Goal: Information Seeking & Learning: Learn about a topic

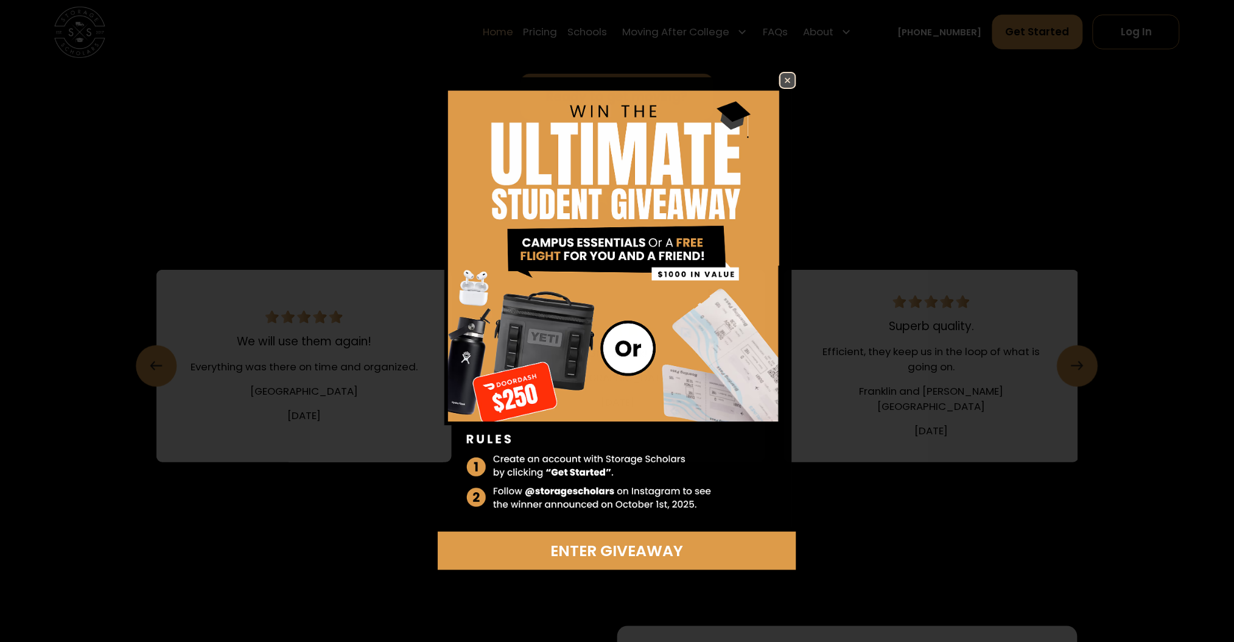
scroll to position [1786, 0]
click at [778, 79] on img at bounding box center [617, 302] width 359 height 460
click at [781, 81] on img at bounding box center [788, 80] width 15 height 15
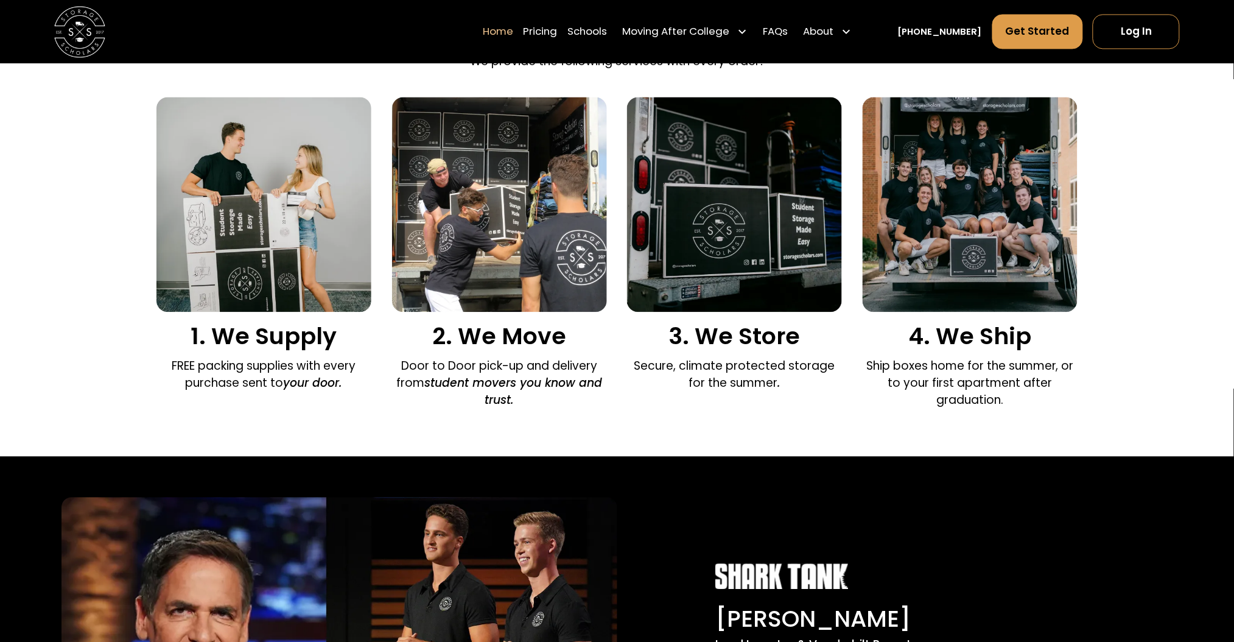
scroll to position [591, 0]
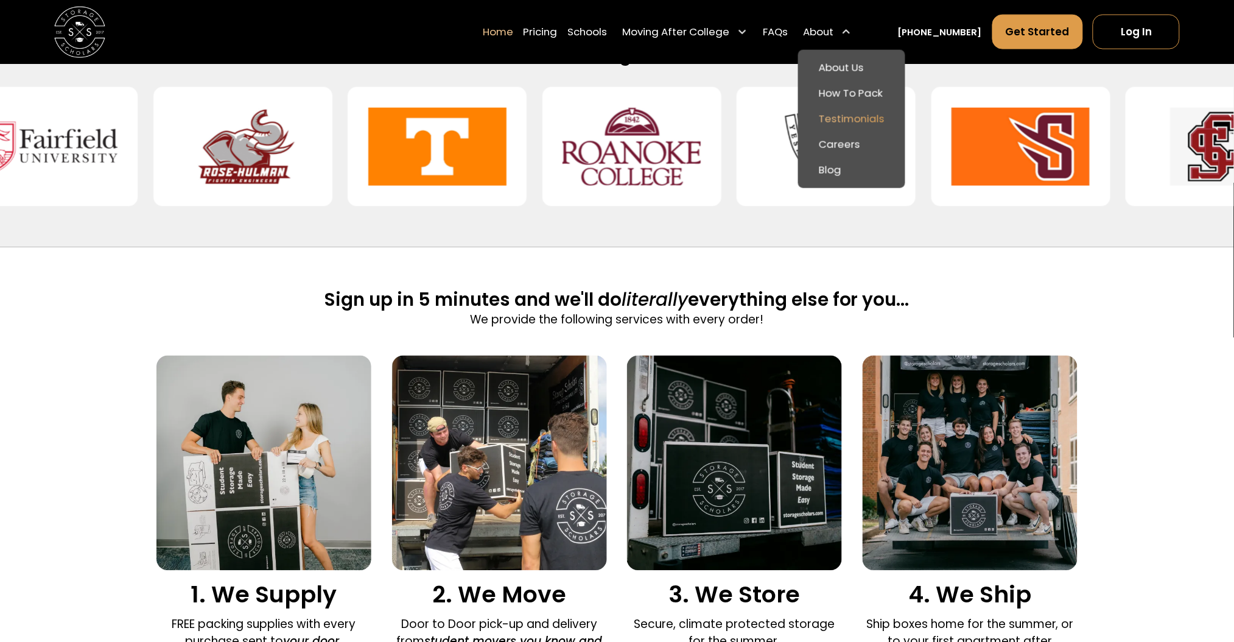
click at [861, 119] on link "Testimonials" at bounding box center [852, 119] width 96 height 26
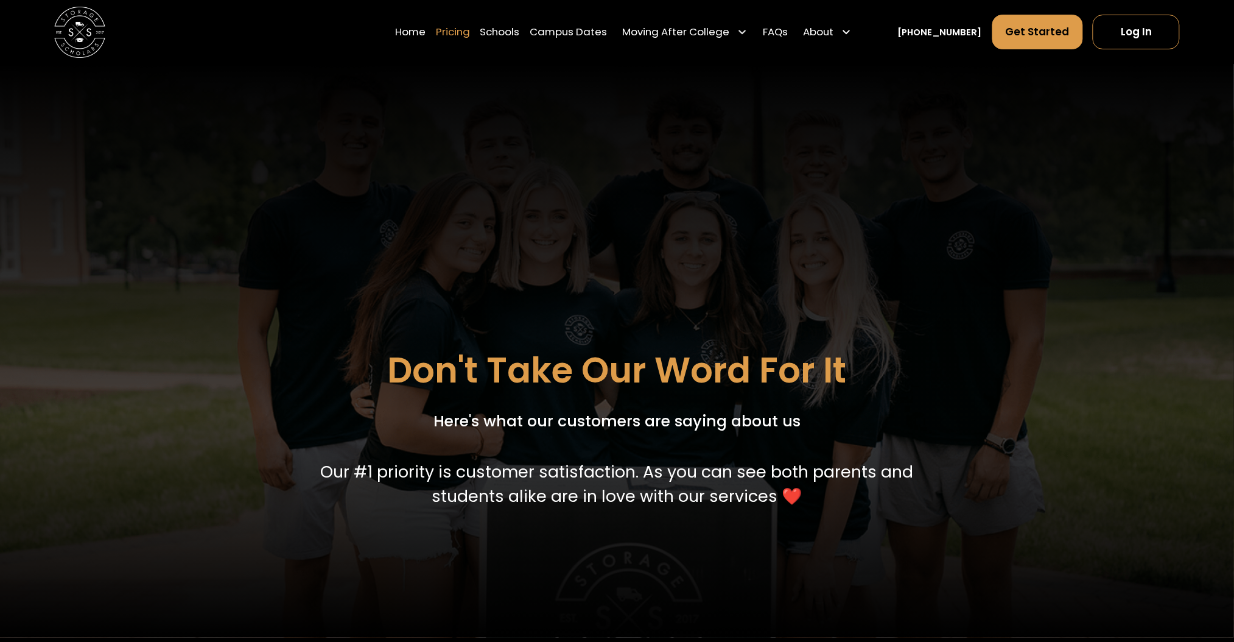
click at [470, 35] on link "Pricing" at bounding box center [453, 32] width 34 height 36
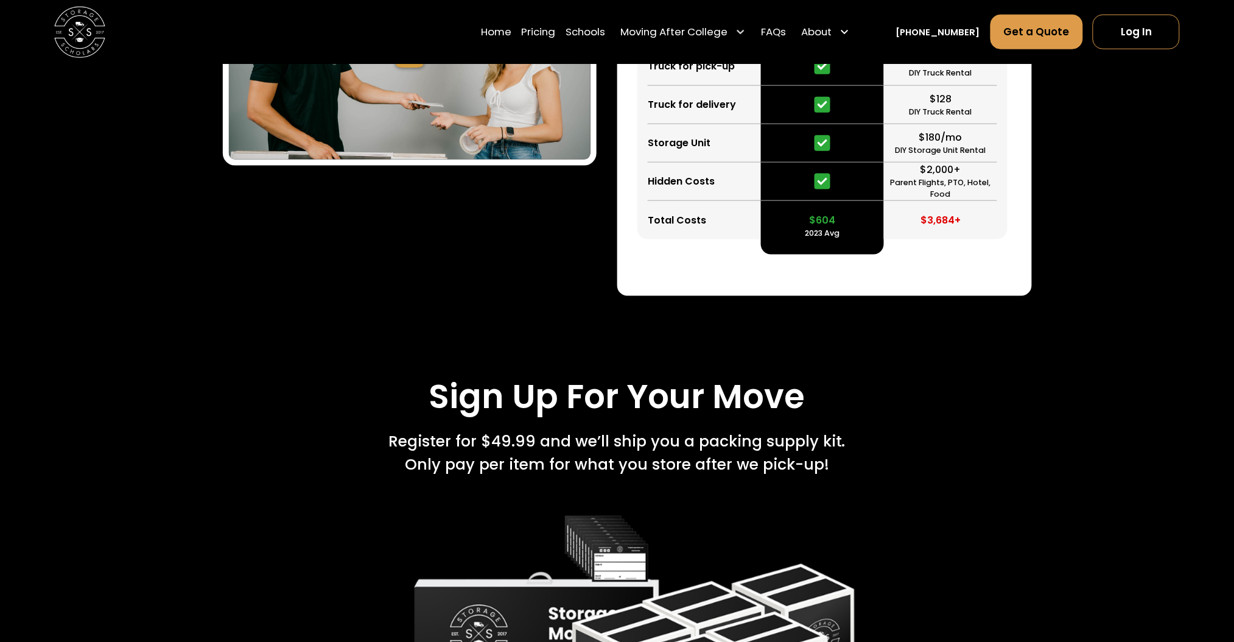
scroll to position [2002, 0]
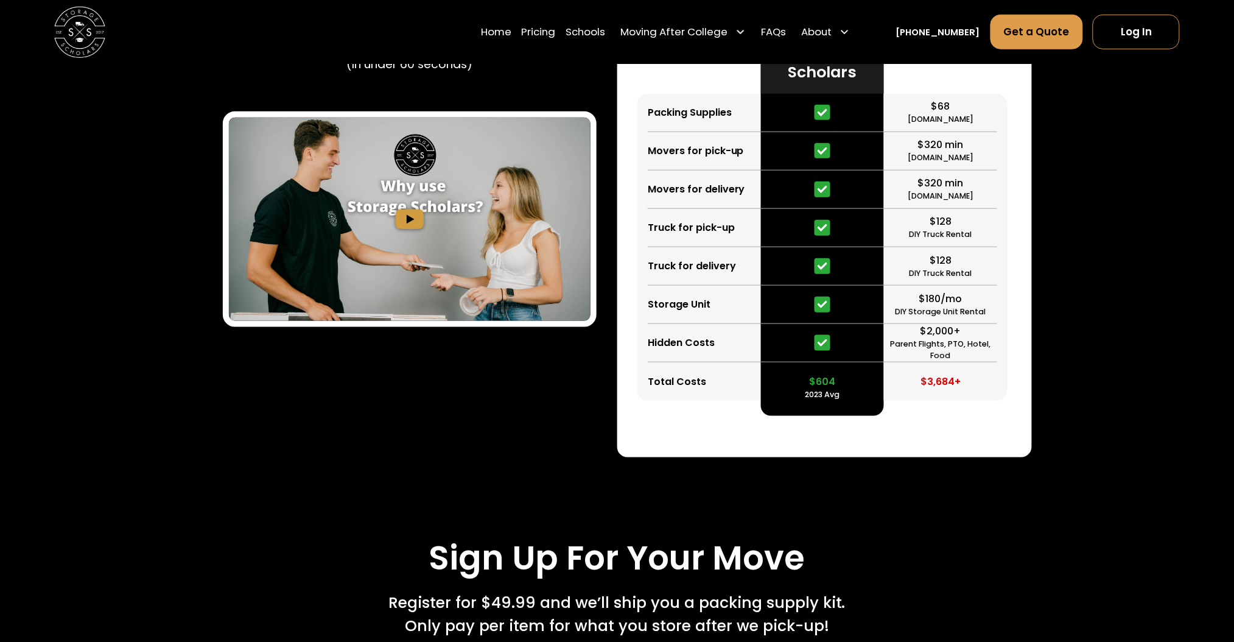
click at [89, 47] on img at bounding box center [79, 32] width 51 height 51
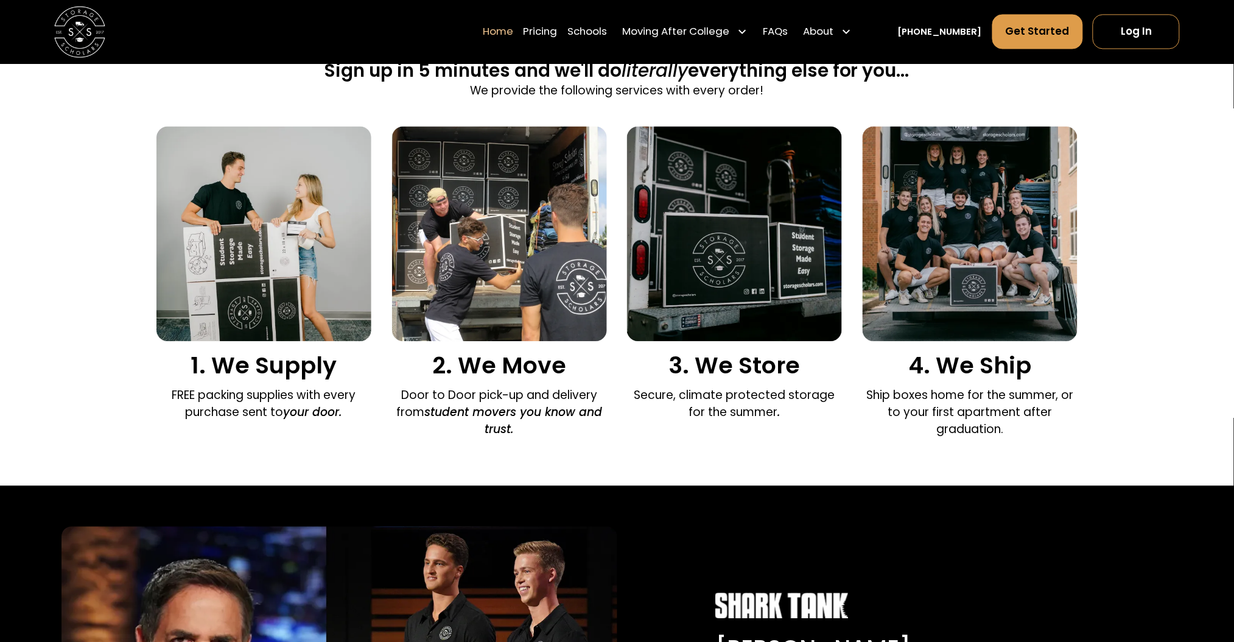
scroll to position [812, 0]
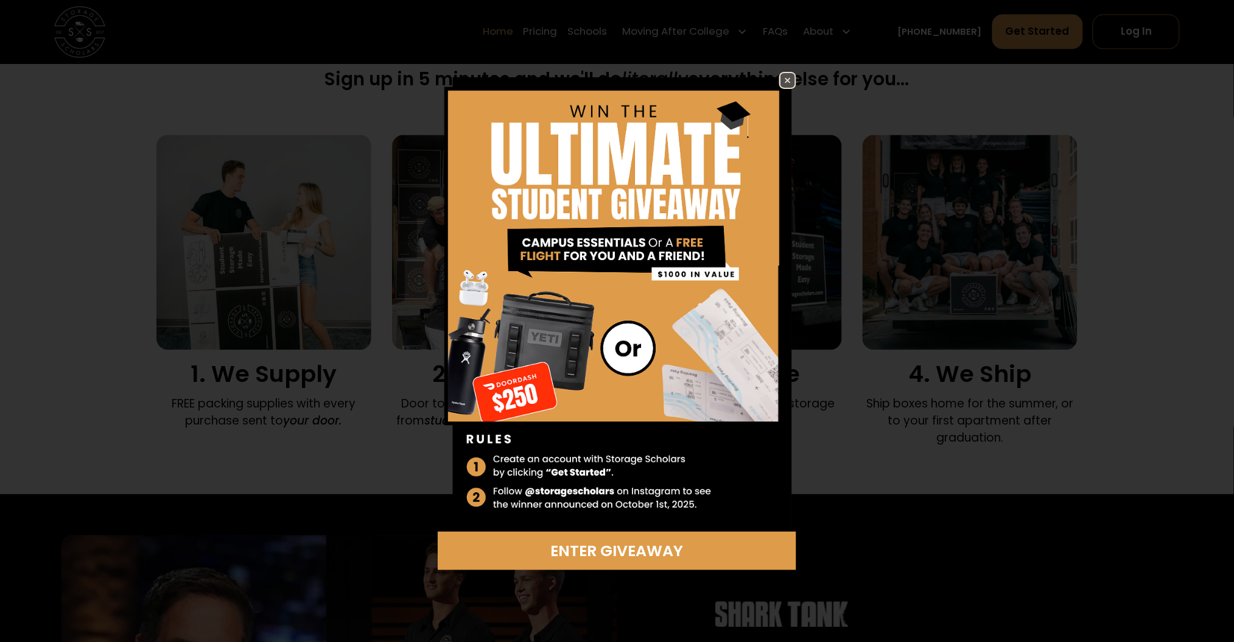
click at [778, 80] on img at bounding box center [617, 302] width 359 height 460
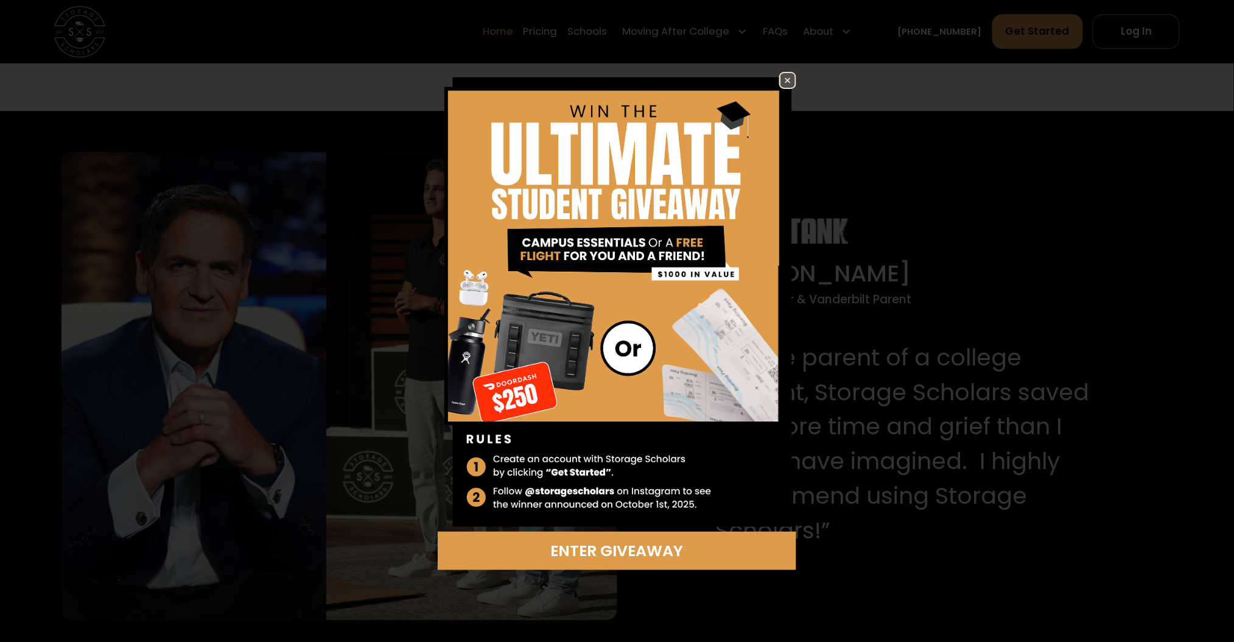
scroll to position [1218, 0]
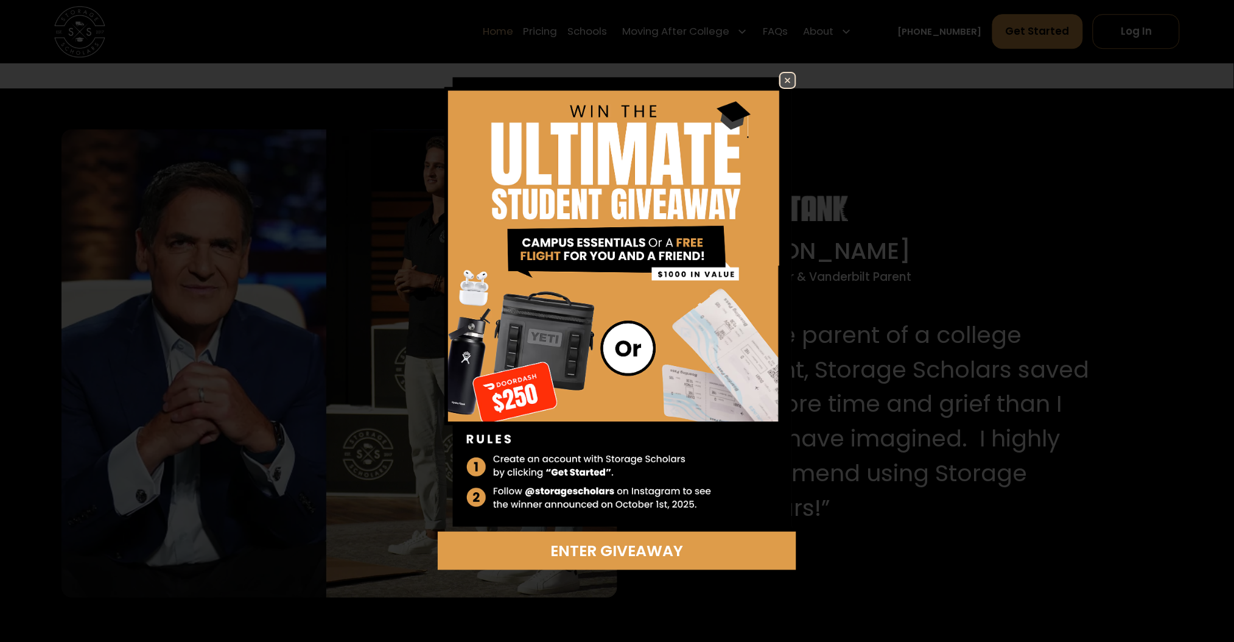
click at [789, 82] on img at bounding box center [788, 80] width 15 height 15
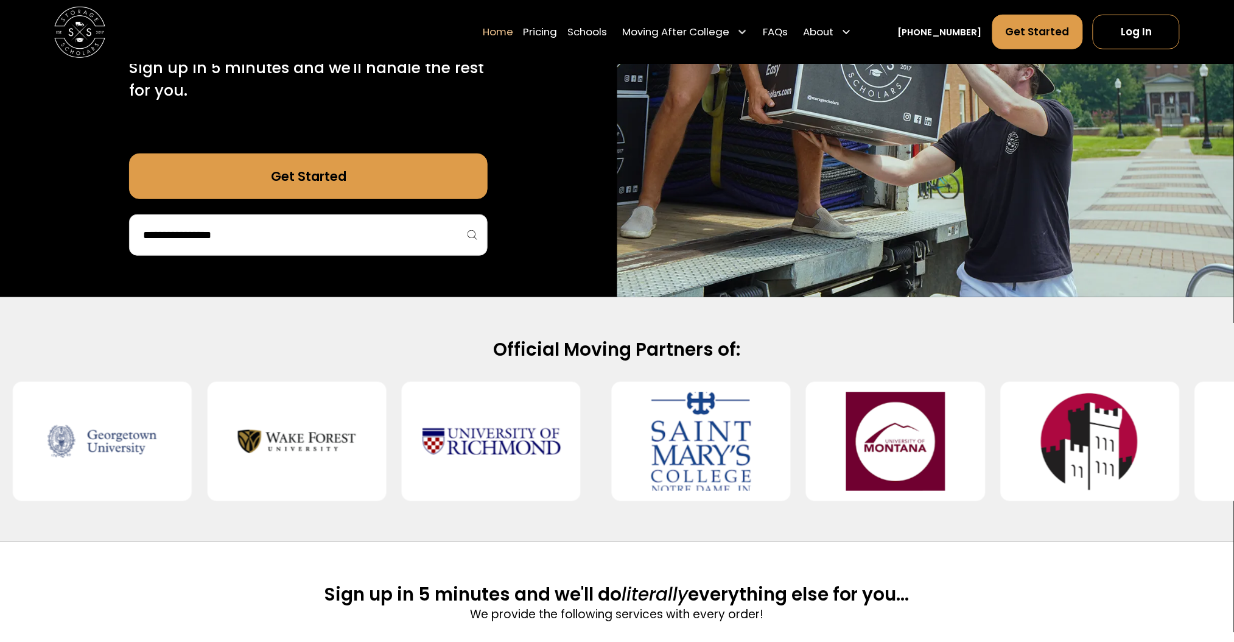
scroll to position [325, 0]
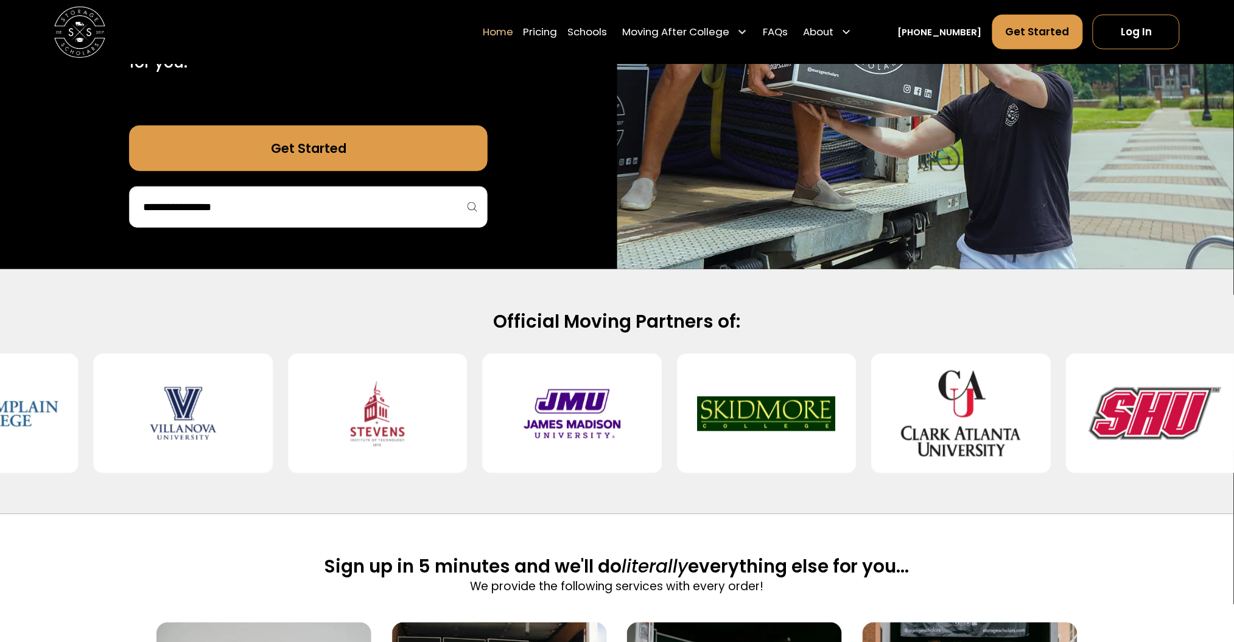
click at [711, 424] on img at bounding box center [767, 413] width 138 height 99
